Goal: Find specific page/section: Find specific page/section

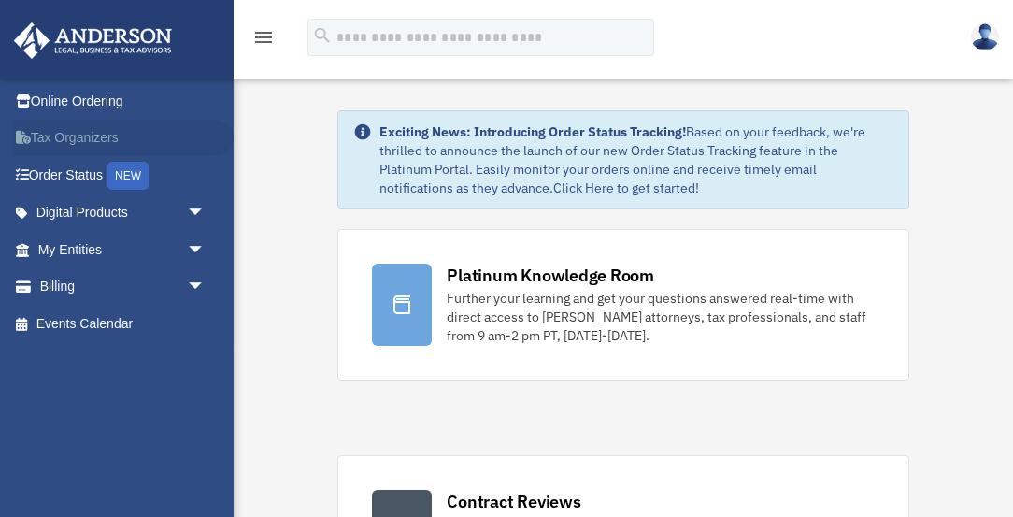
click at [103, 135] on link "Tax Organizers" at bounding box center [123, 138] width 221 height 37
click at [97, 133] on link "Tax Organizers" at bounding box center [123, 138] width 221 height 37
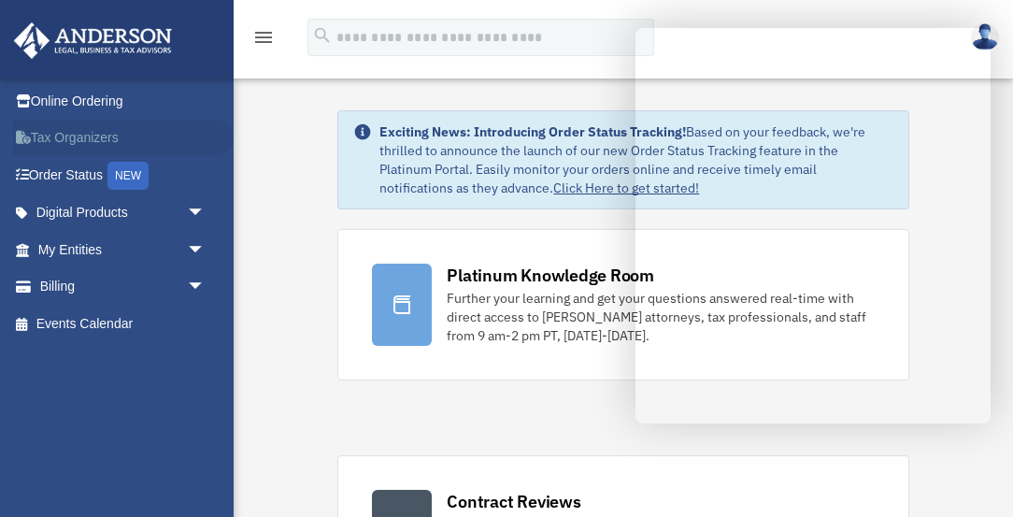
click at [107, 128] on link "Tax Organizers" at bounding box center [123, 138] width 221 height 37
